Goal: Information Seeking & Learning: Learn about a topic

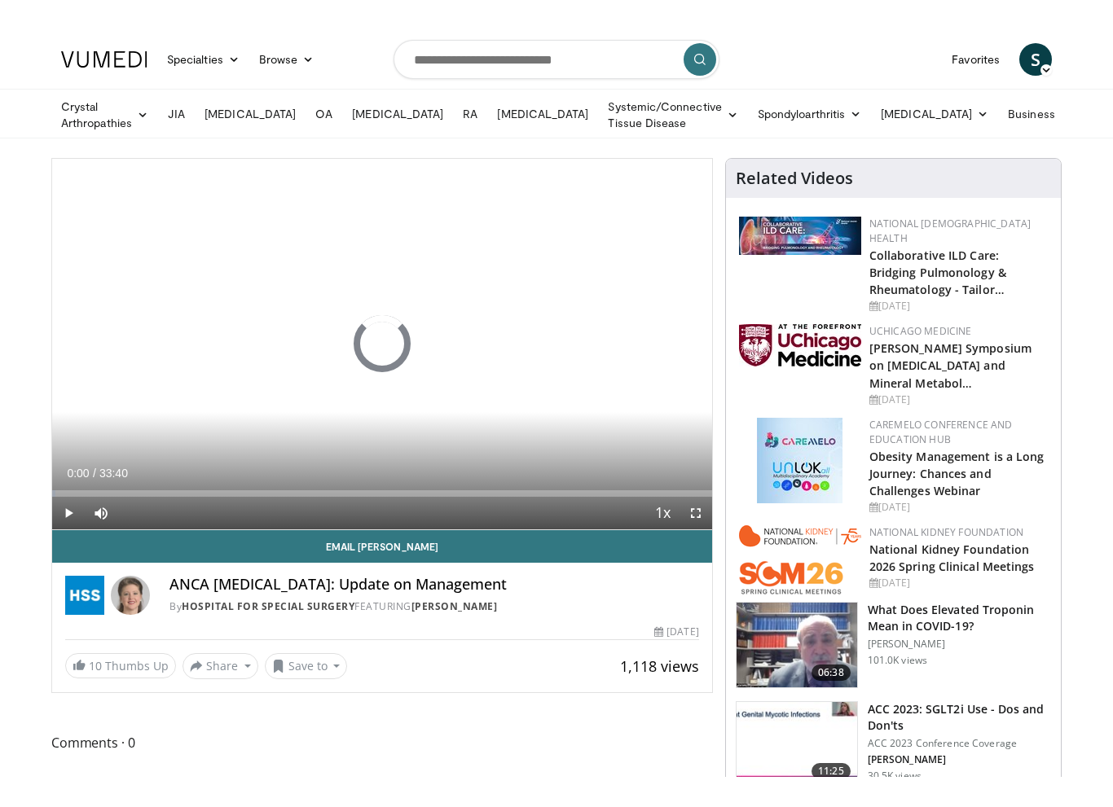
scroll to position [20, 0]
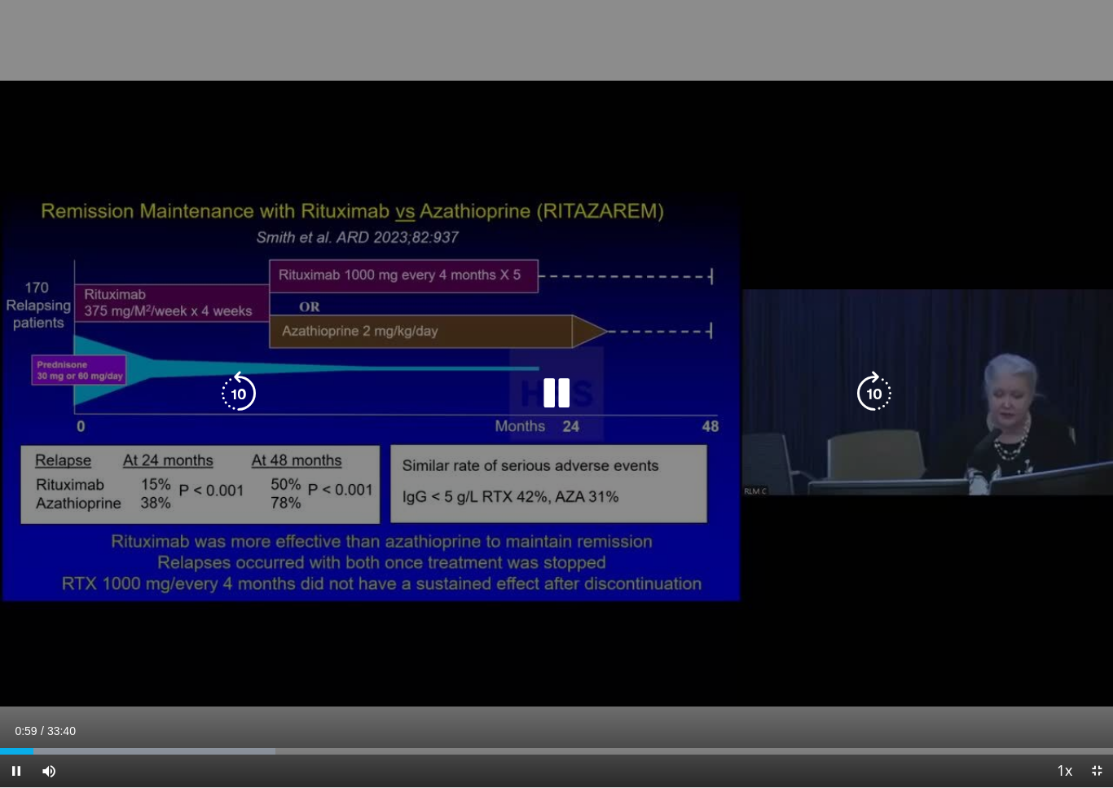
click at [557, 401] on icon "Video Player" at bounding box center [556, 394] width 46 height 46
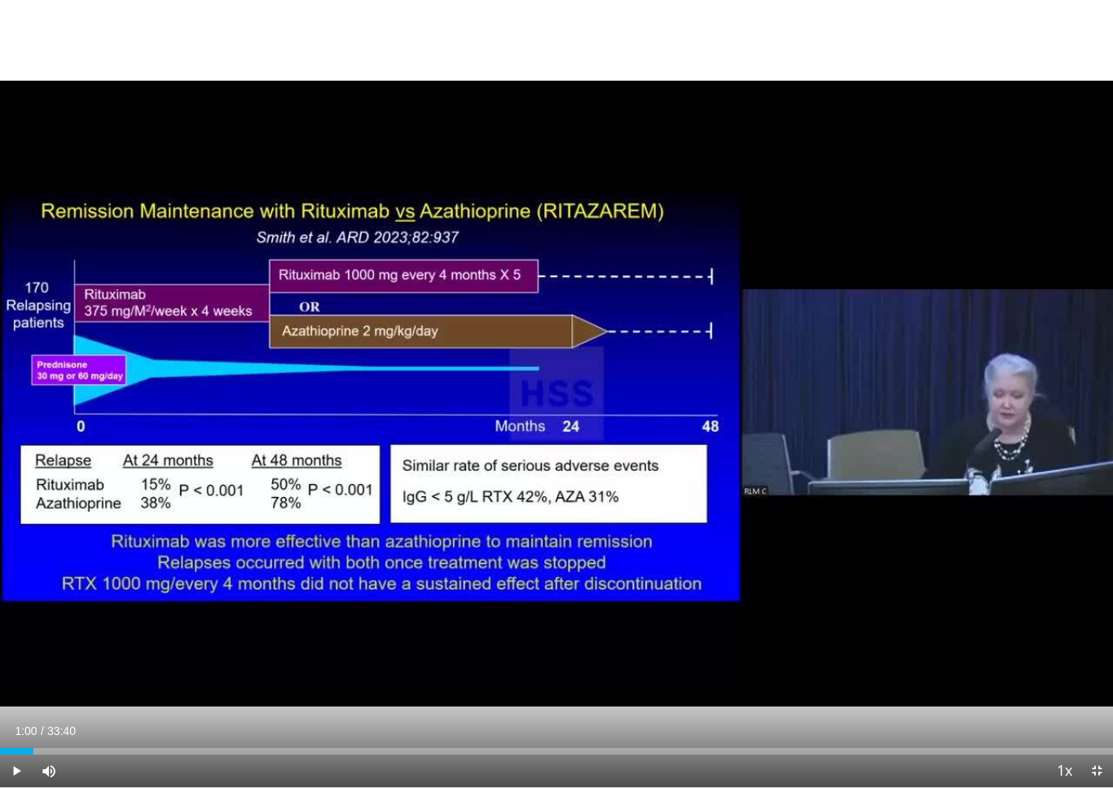
click at [392, 452] on div "10 seconds Tap to unmute" at bounding box center [556, 393] width 1113 height 787
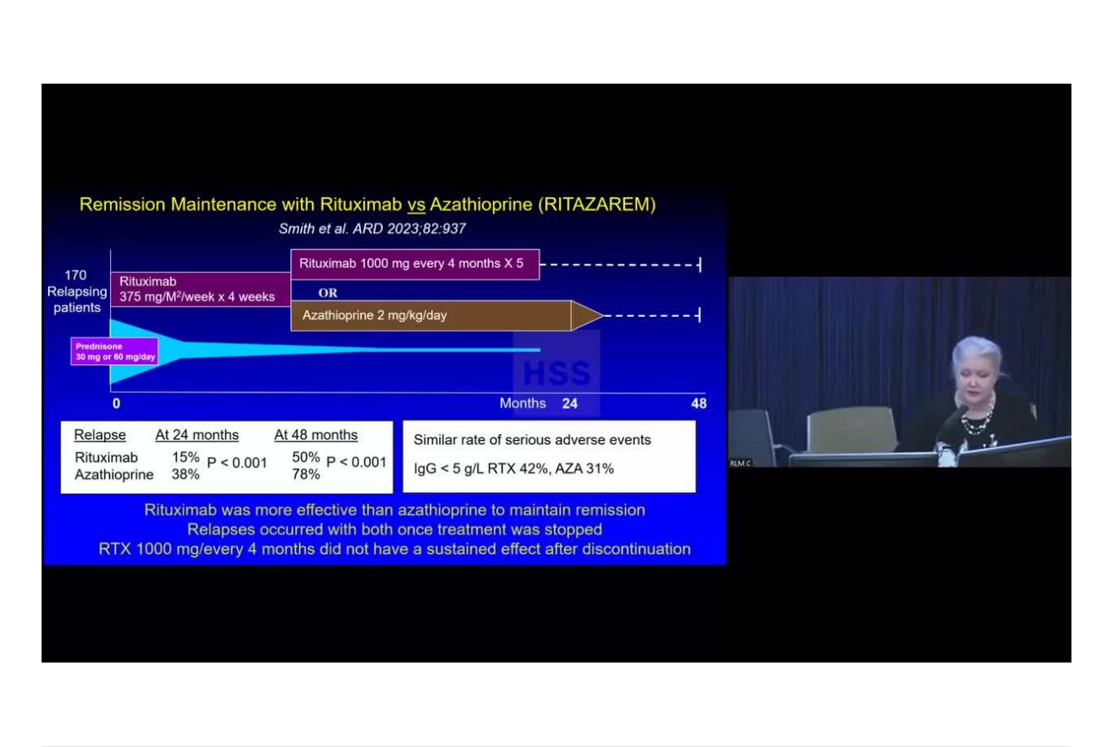
scroll to position [0, 0]
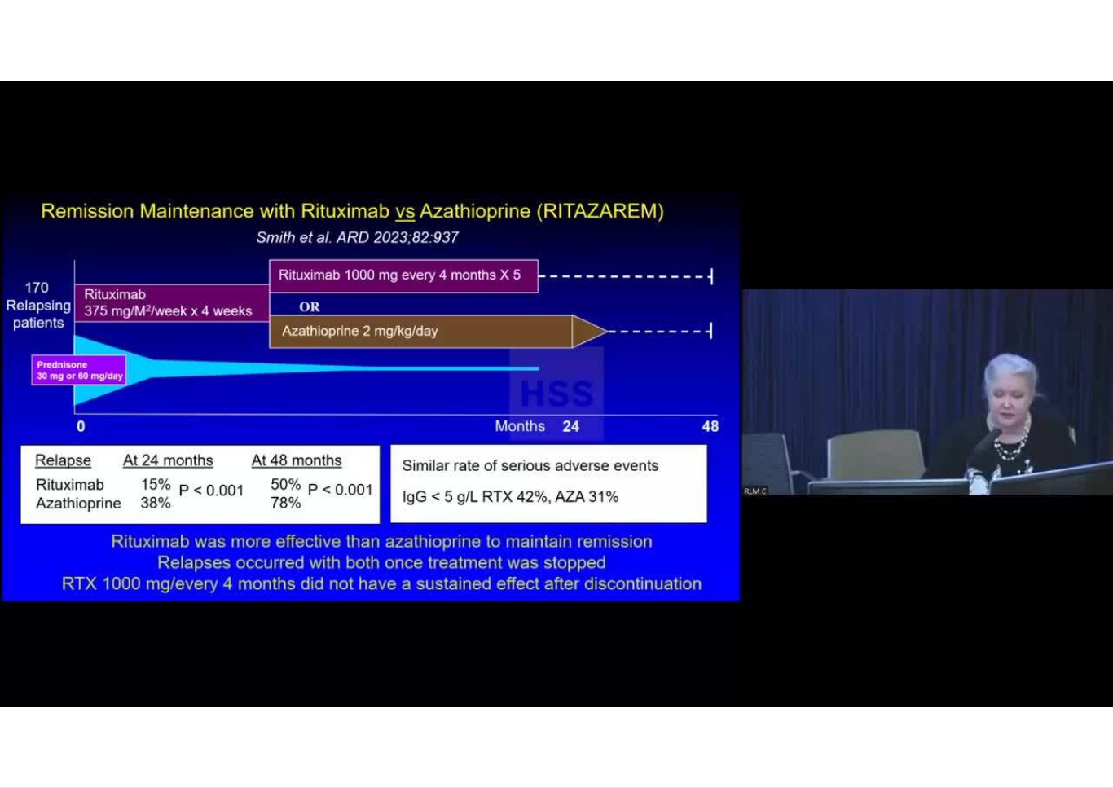
click at [547, 330] on div "10 seconds Tap to unmute" at bounding box center [556, 393] width 1113 height 787
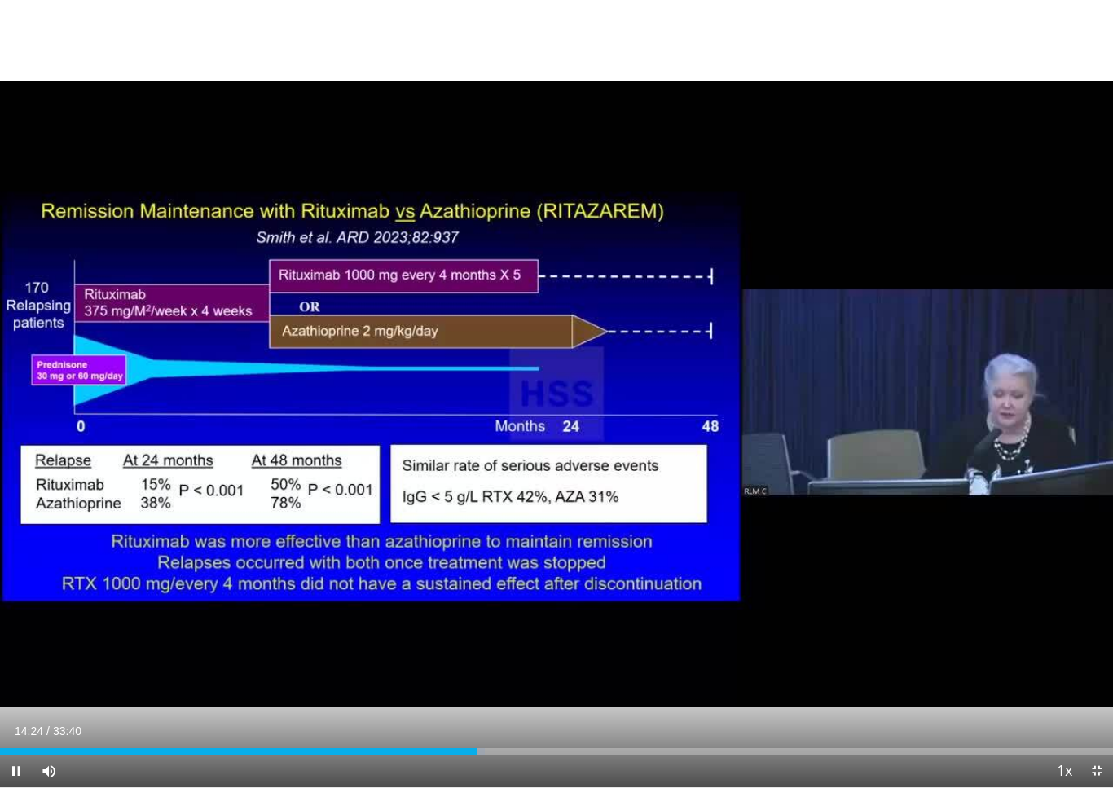
click at [453, 661] on div "10 seconds Tap to unmute" at bounding box center [556, 393] width 1113 height 787
click at [834, 661] on div "10 seconds Tap to unmute" at bounding box center [556, 393] width 1113 height 787
click at [541, 538] on div "10 seconds Tap to unmute" at bounding box center [556, 393] width 1113 height 787
click at [520, 383] on div "10 seconds Tap to unmute" at bounding box center [556, 393] width 1113 height 787
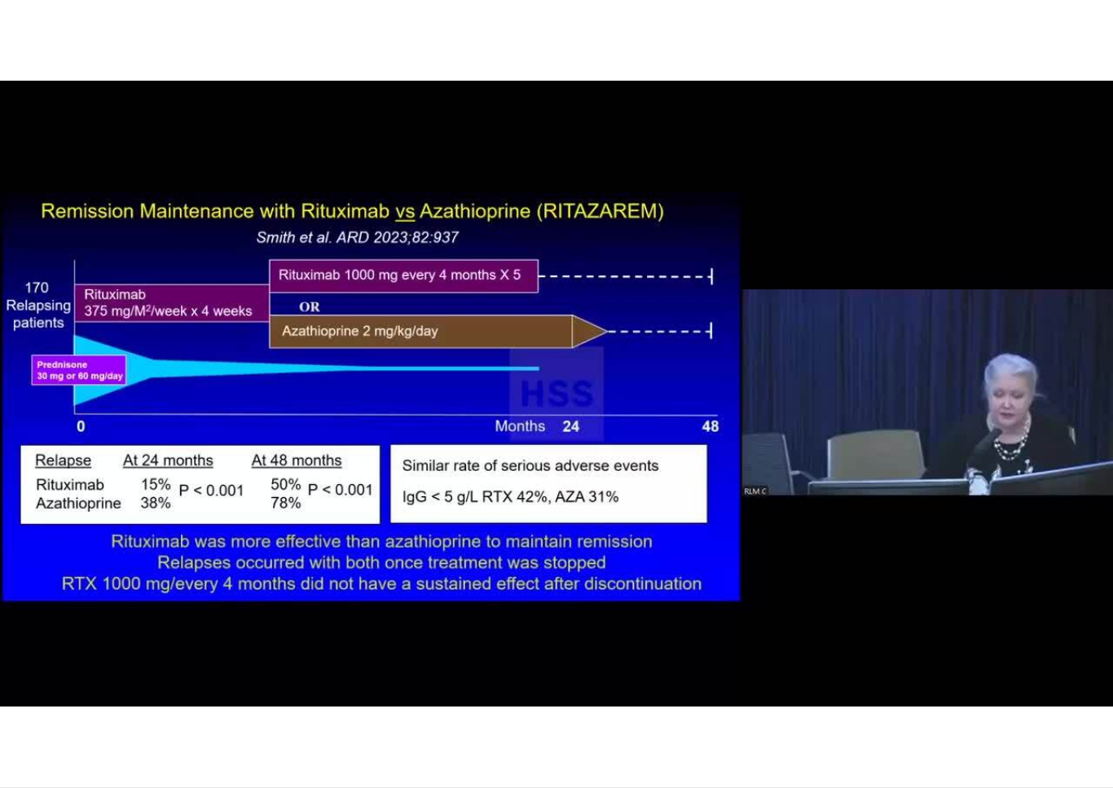
click at [437, 482] on div "10 seconds Tap to unmute" at bounding box center [556, 393] width 1113 height 787
click at [487, 546] on div "10 seconds Tap to unmute" at bounding box center [556, 393] width 1113 height 787
click at [449, 477] on div "10 seconds Tap to unmute" at bounding box center [556, 393] width 1113 height 787
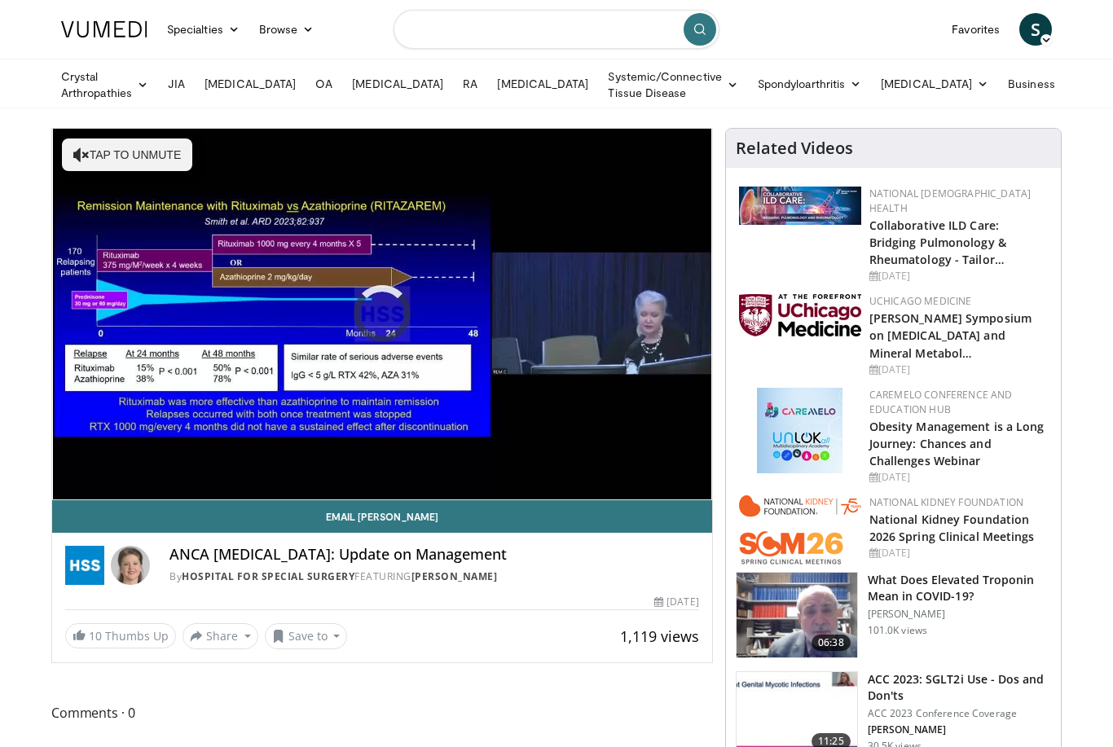
click at [476, 29] on input "Search topics, interventions" at bounding box center [556, 29] width 326 height 39
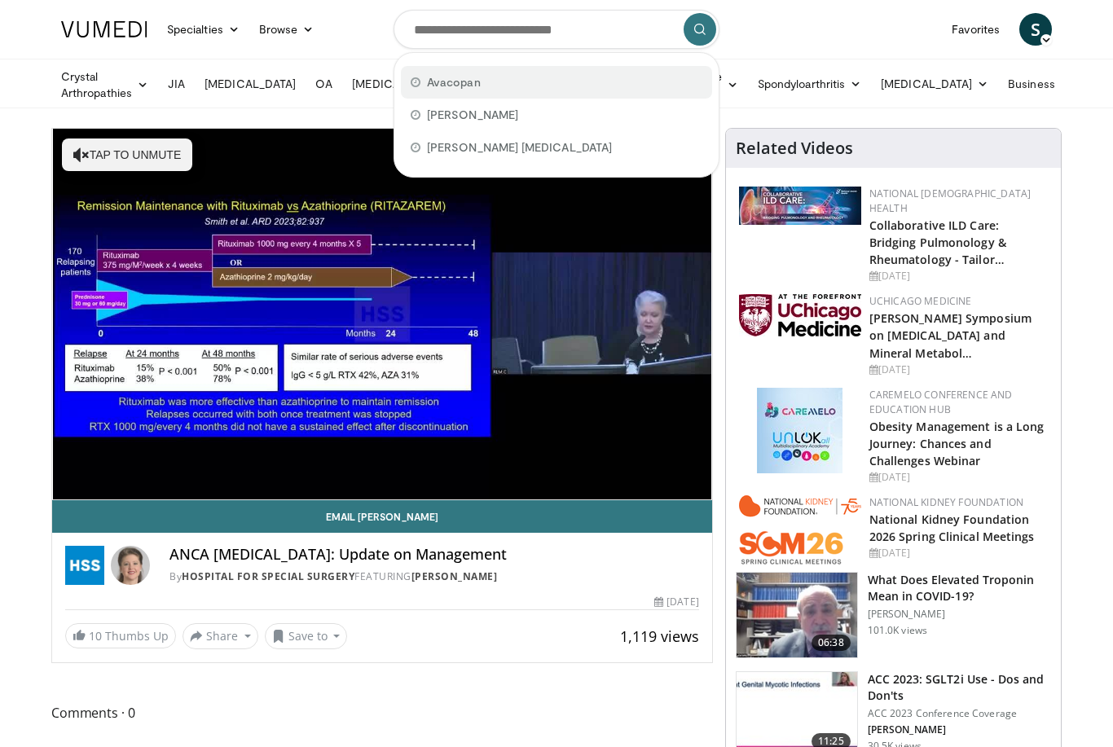
click at [465, 83] on span "Avacopan" at bounding box center [454, 82] width 54 height 16
type input "********"
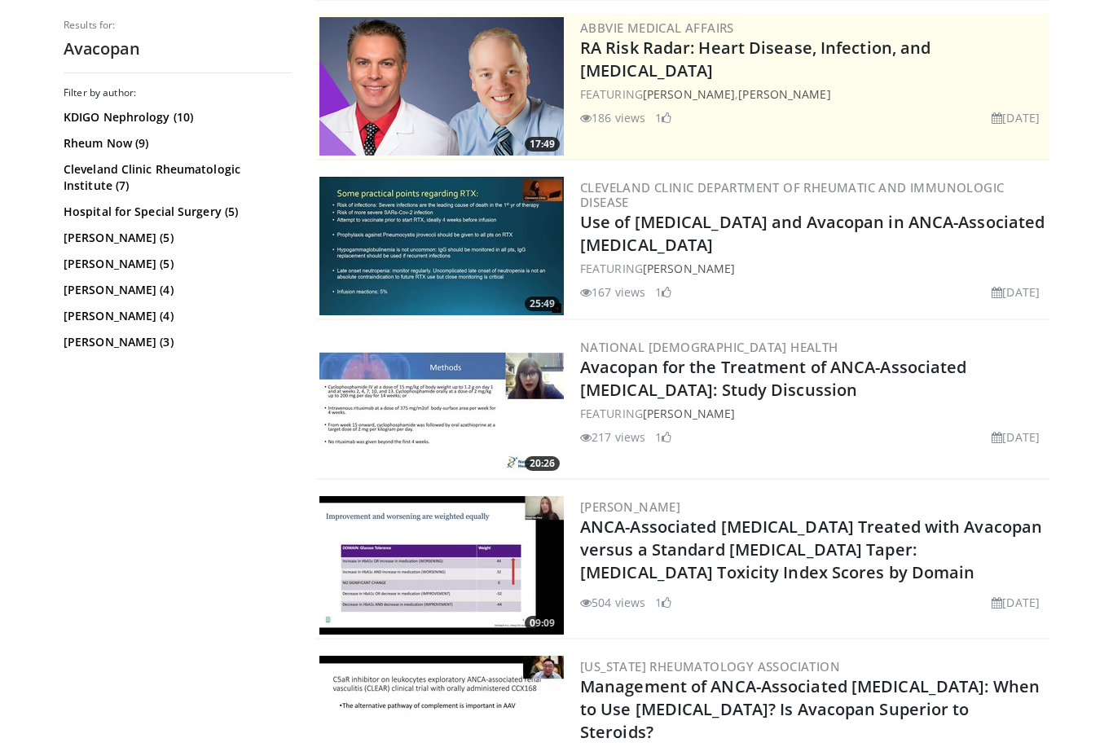
scroll to position [328, 0]
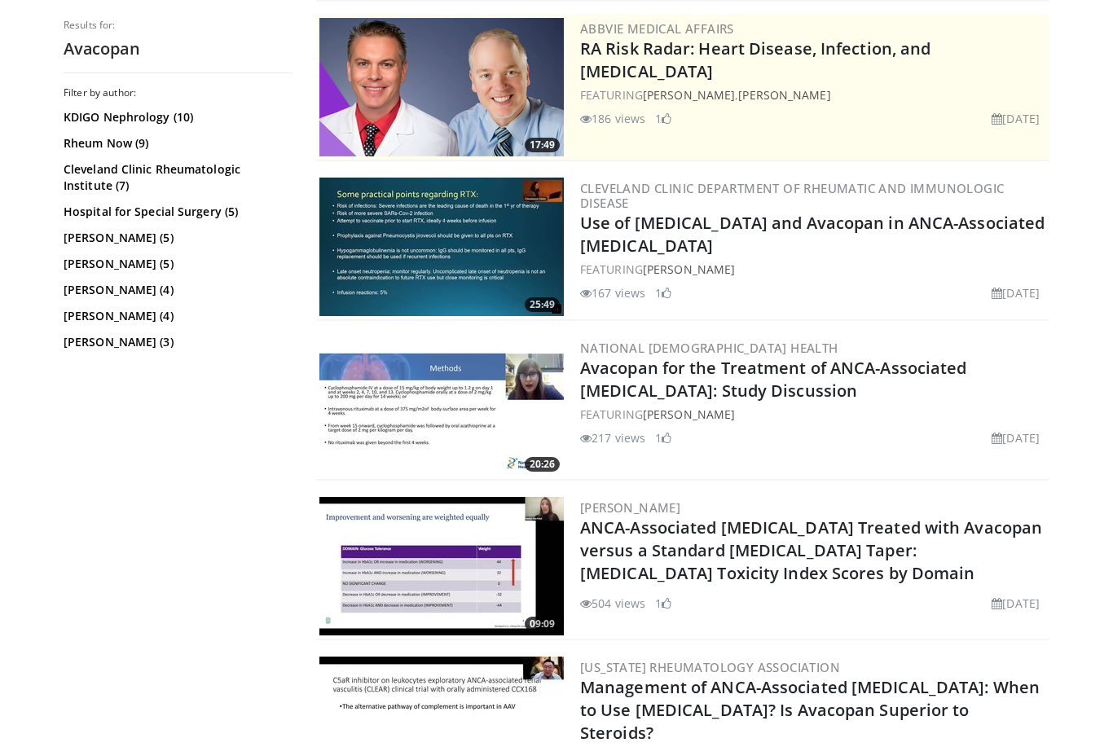
click at [412, 401] on img at bounding box center [441, 406] width 244 height 138
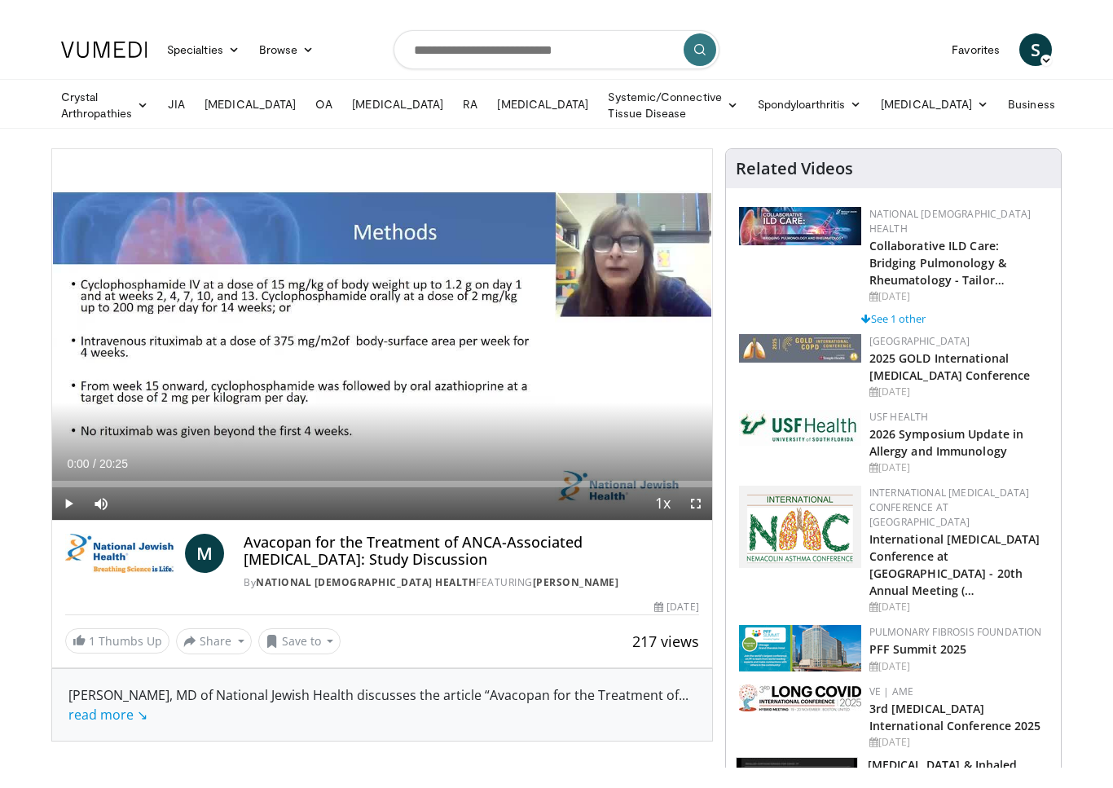
scroll to position [20, 0]
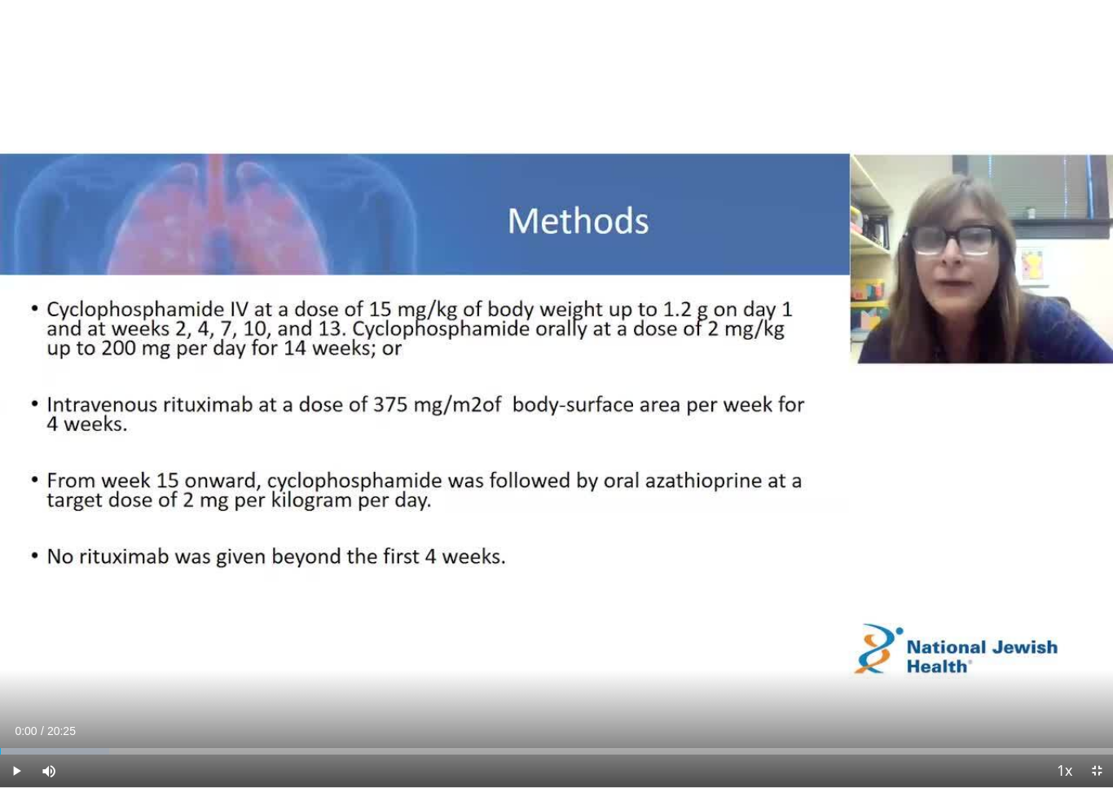
click at [21, 746] on span "Video Player" at bounding box center [16, 770] width 33 height 33
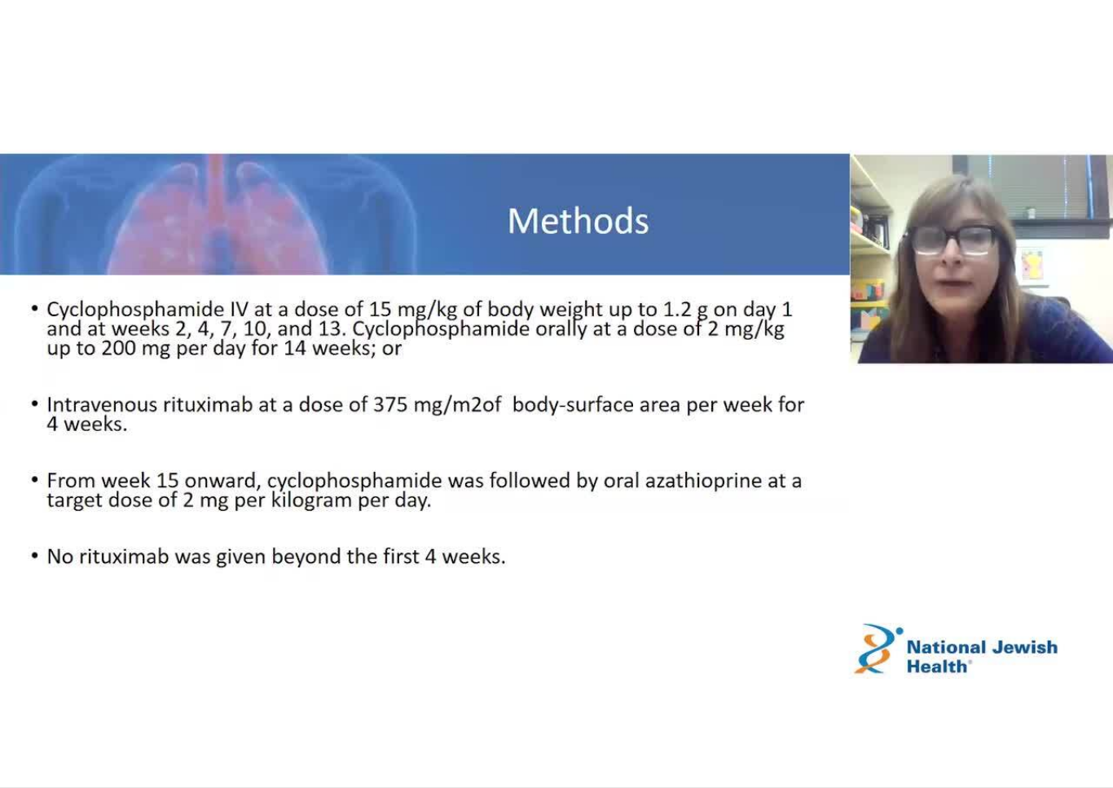
click at [52, 709] on div "10 seconds Tap to unmute" at bounding box center [556, 393] width 1113 height 787
click at [113, 689] on div "10 seconds Tap to unmute" at bounding box center [556, 393] width 1113 height 787
click at [228, 672] on div "10 seconds Tap to unmute" at bounding box center [556, 393] width 1113 height 787
click at [432, 520] on div "10 seconds Tap to unmute" at bounding box center [556, 393] width 1113 height 787
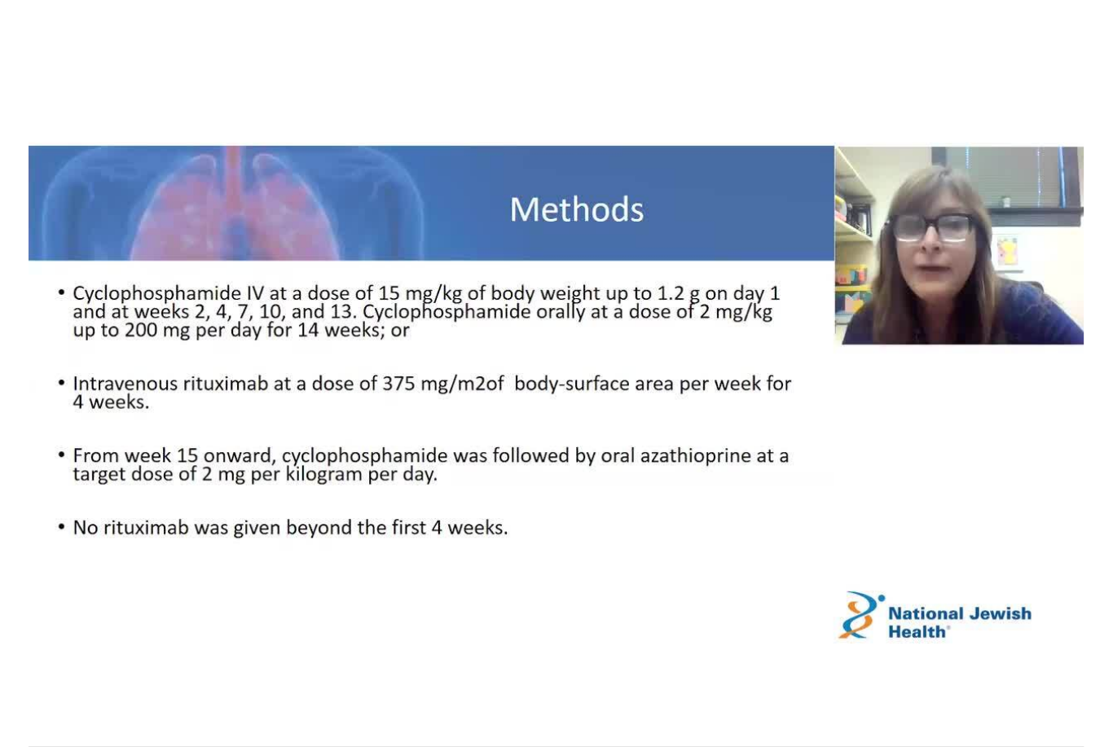
scroll to position [0, 0]
